Goal: Task Accomplishment & Management: Manage account settings

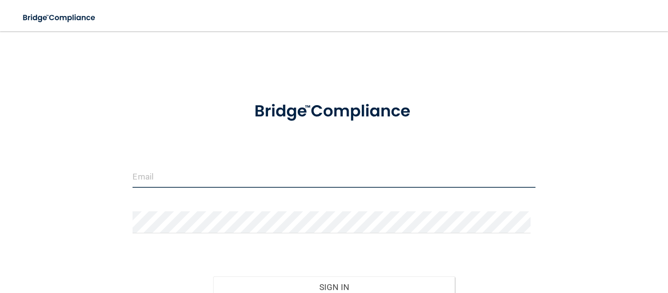
click at [189, 170] on input "email" at bounding box center [334, 177] width 402 height 22
type input "[EMAIL_ADDRESS][DOMAIN_NAME]"
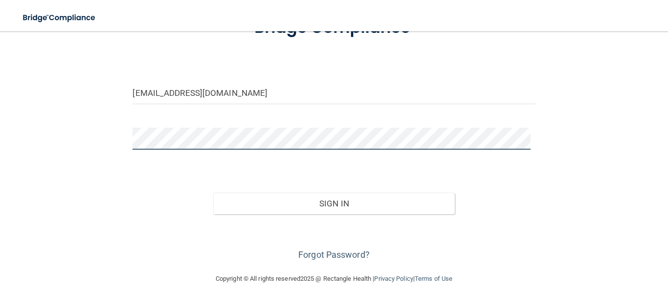
scroll to position [92, 0]
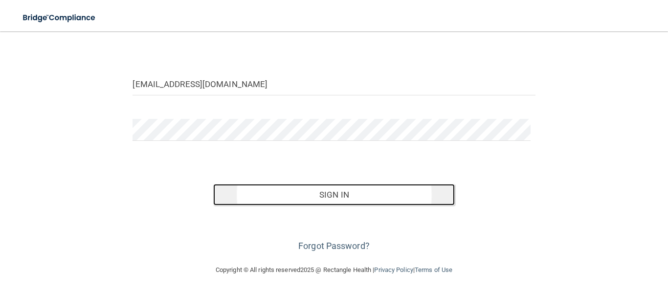
click at [323, 193] on button "Sign In" at bounding box center [334, 195] width 242 height 22
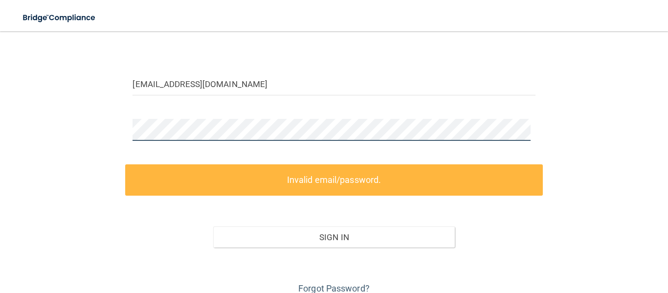
click at [43, 122] on div "[EMAIL_ADDRESS][DOMAIN_NAME] Invalid email/password. You don't have permission …" at bounding box center [334, 123] width 629 height 348
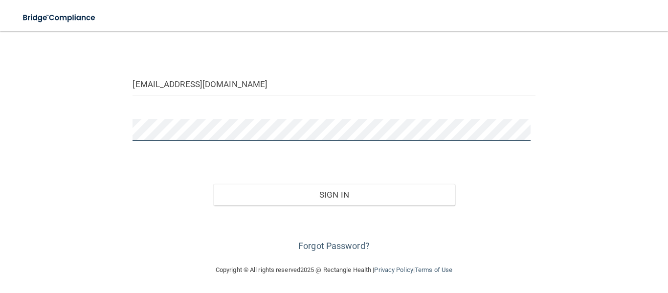
click at [213, 184] on button "Sign In" at bounding box center [334, 195] width 242 height 22
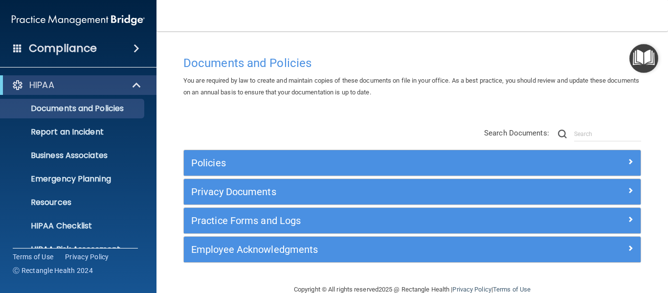
click at [136, 49] on span at bounding box center [137, 49] width 6 height 12
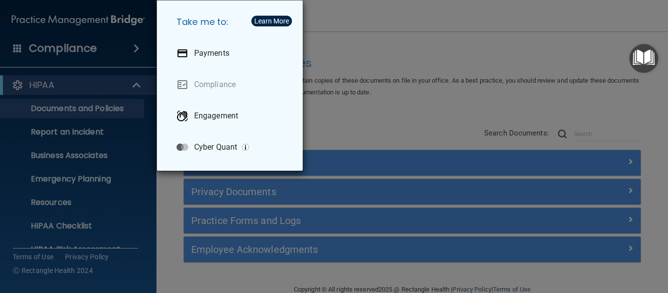
click at [429, 15] on div "Take me to: Payments Compliance Engagement Cyber Quant" at bounding box center [334, 146] width 668 height 293
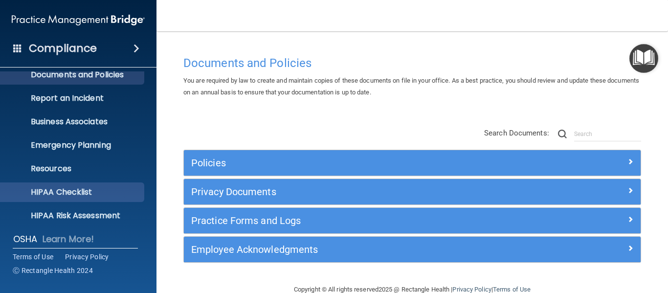
scroll to position [113, 0]
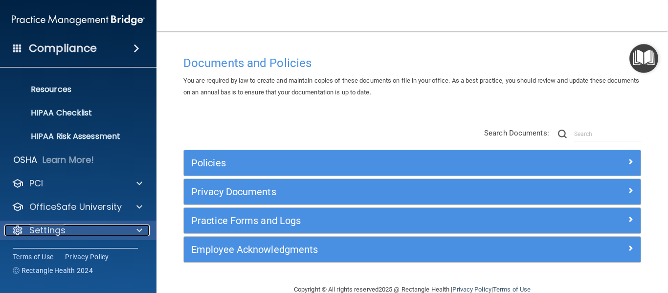
click at [67, 227] on div "Settings" at bounding box center [64, 230] width 121 height 12
click at [73, 230] on div "Settings" at bounding box center [64, 230] width 121 height 12
click at [137, 233] on span at bounding box center [139, 230] width 6 height 12
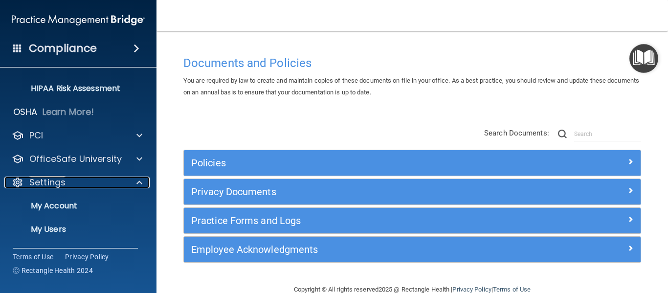
scroll to position [206, 0]
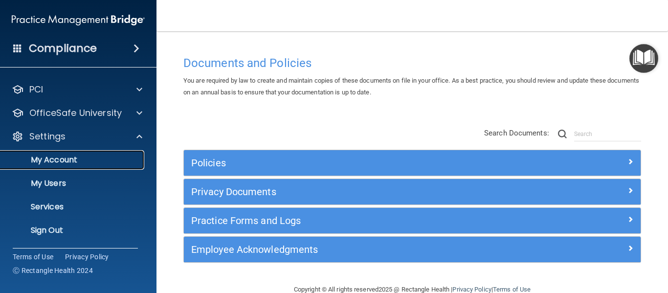
click at [76, 160] on p "My Account" at bounding box center [73, 160] width 134 height 10
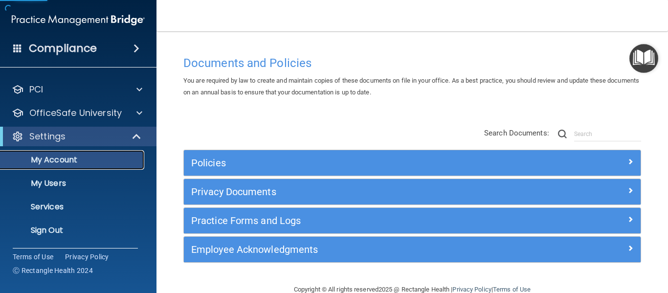
scroll to position [42, 0]
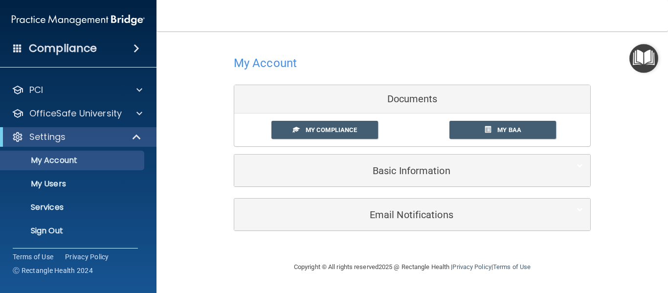
click at [652, 60] on img "Open Resource Center" at bounding box center [643, 58] width 29 height 29
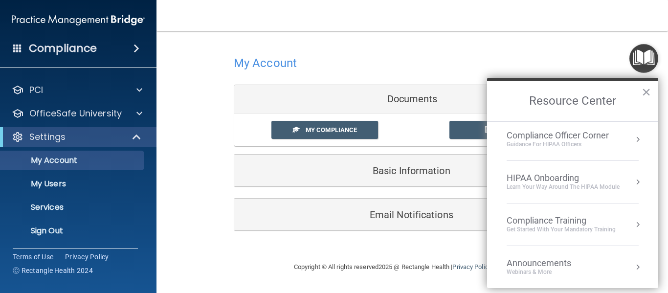
scroll to position [0, 0]
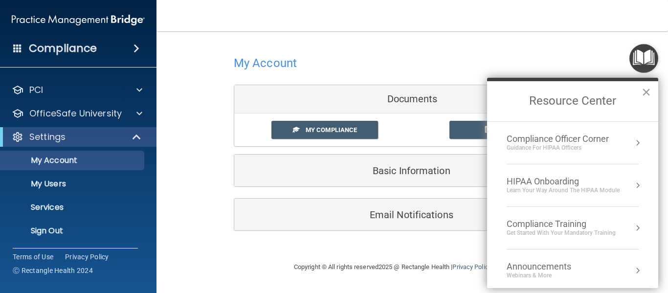
click at [646, 90] on button "×" at bounding box center [646, 92] width 9 height 16
